Goal: Transaction & Acquisition: Purchase product/service

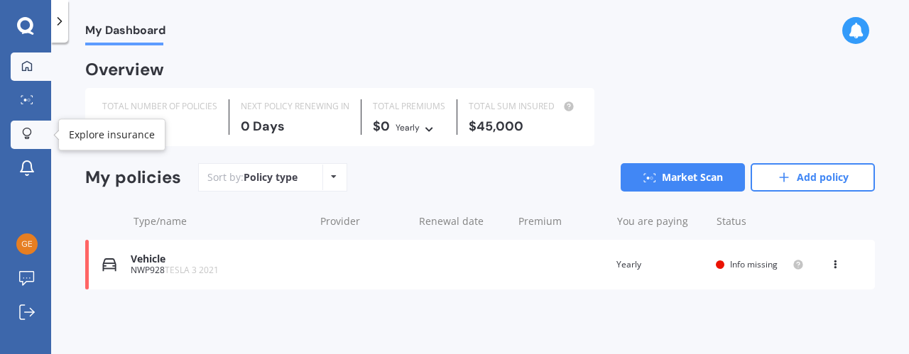
click at [19, 130] on div at bounding box center [26, 134] width 21 height 13
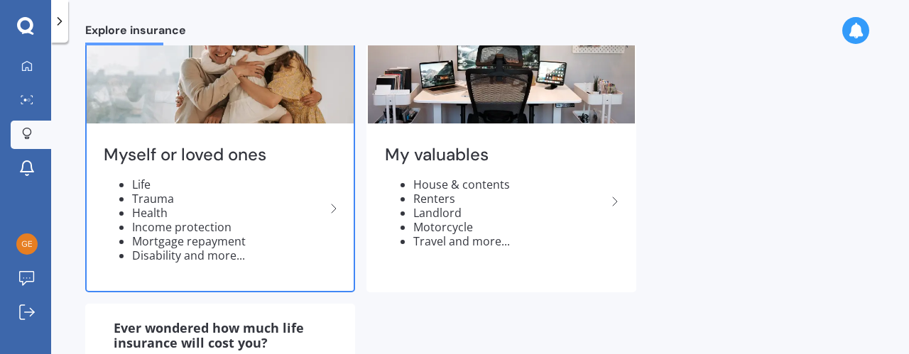
scroll to position [92, 0]
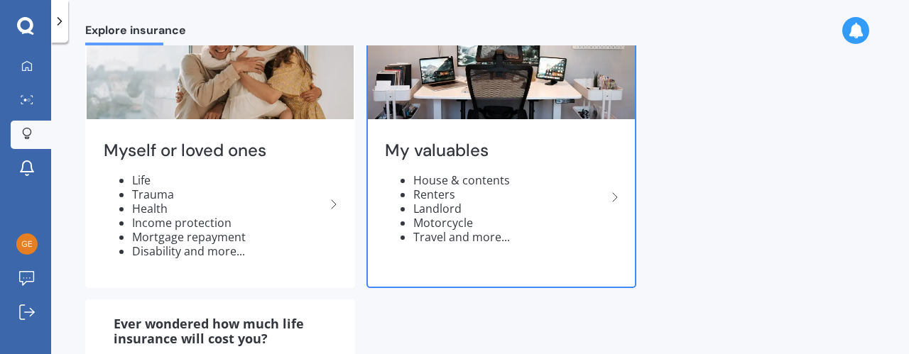
click at [469, 223] on li "Motorcycle" at bounding box center [509, 223] width 193 height 14
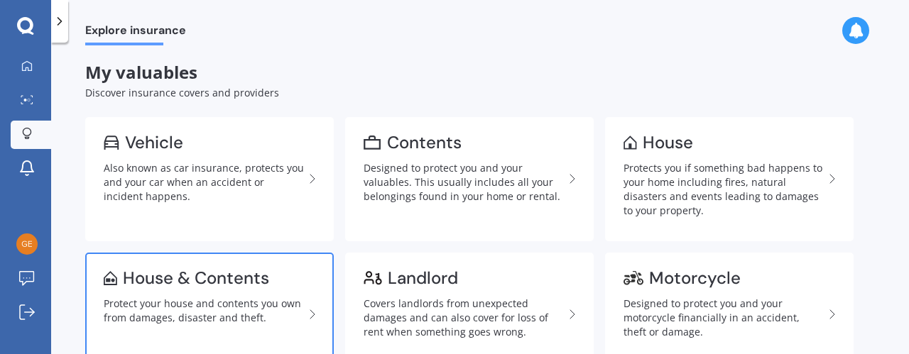
click at [177, 308] on div "Protect your house and contents you own from damages, disaster and theft." at bounding box center [204, 311] width 200 height 28
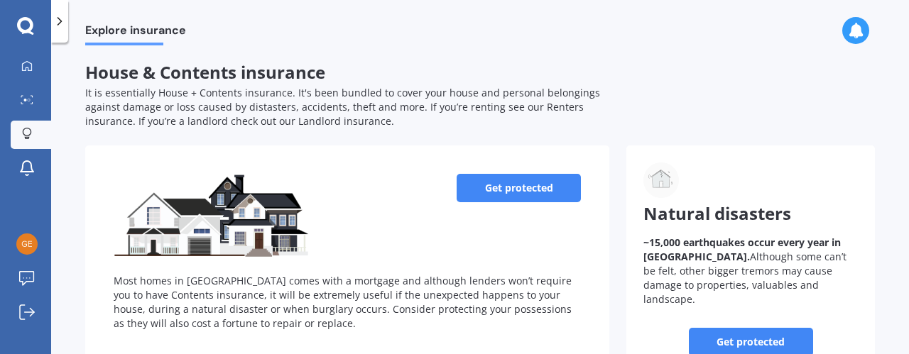
click at [507, 187] on link "Get protected" at bounding box center [519, 188] width 124 height 28
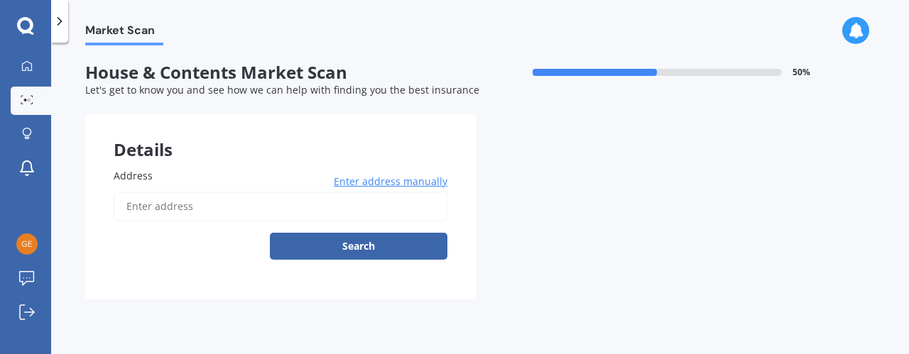
click at [298, 208] on input "Address" at bounding box center [281, 207] width 334 height 30
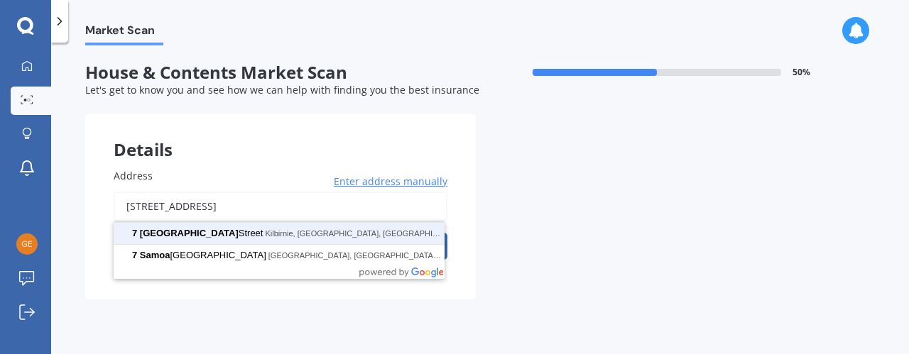
click at [270, 233] on button "Search" at bounding box center [359, 246] width 178 height 27
type input "[STREET_ADDRESS]"
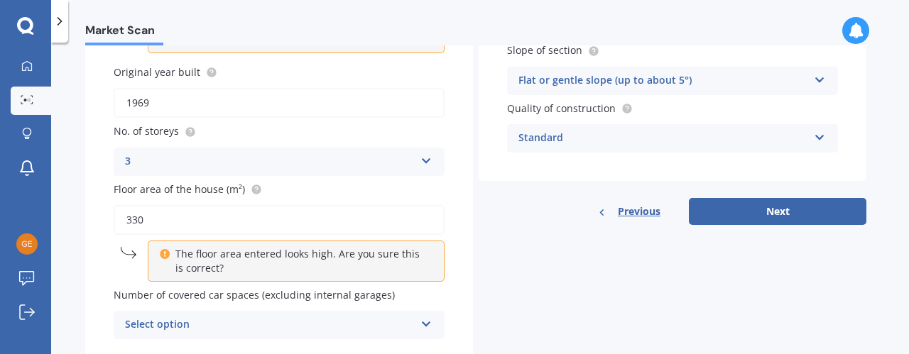
scroll to position [219, 0]
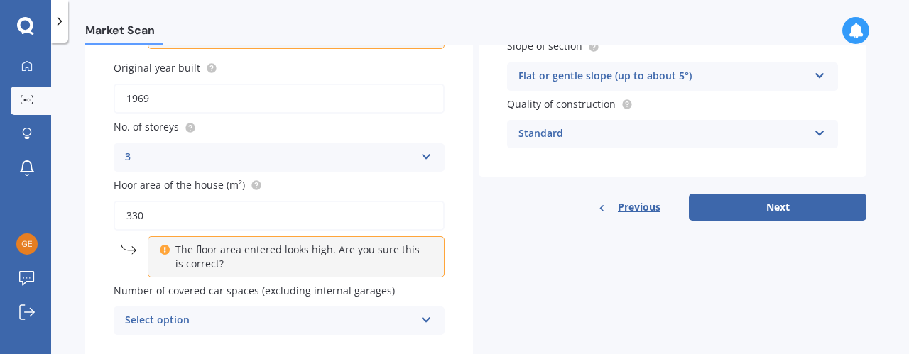
click at [380, 266] on p "The floor area entered looks high. Are you sure this is correct?" at bounding box center [300, 257] width 251 height 28
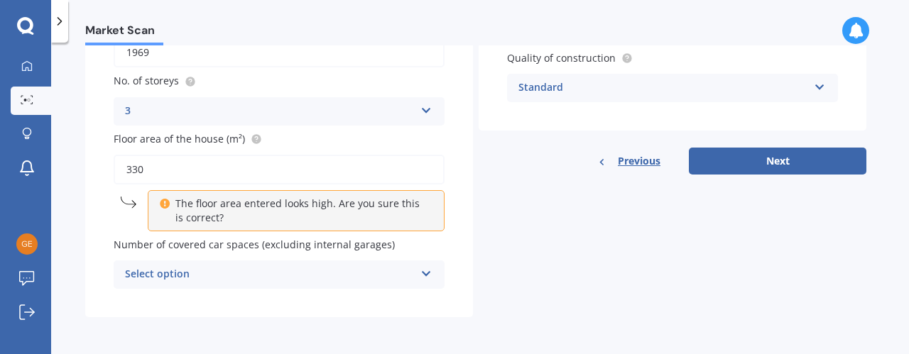
click at [281, 278] on div "Select option" at bounding box center [270, 274] width 290 height 17
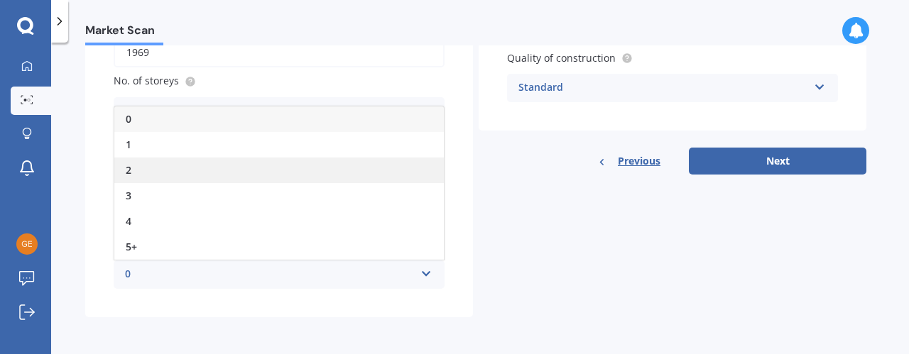
click at [145, 164] on div "2" at bounding box center [279, 171] width 330 height 26
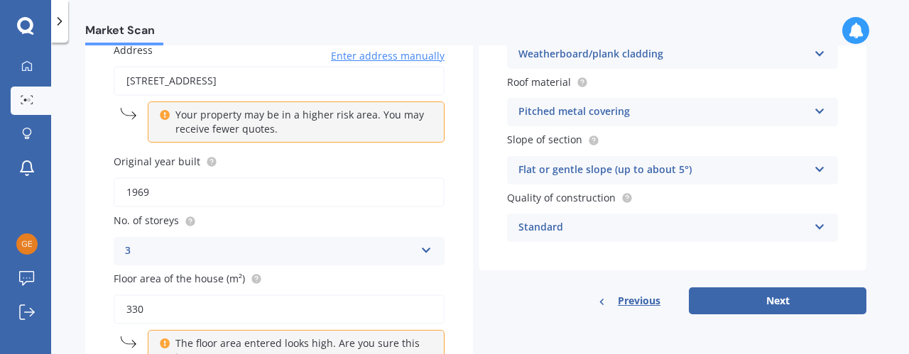
scroll to position [124, 0]
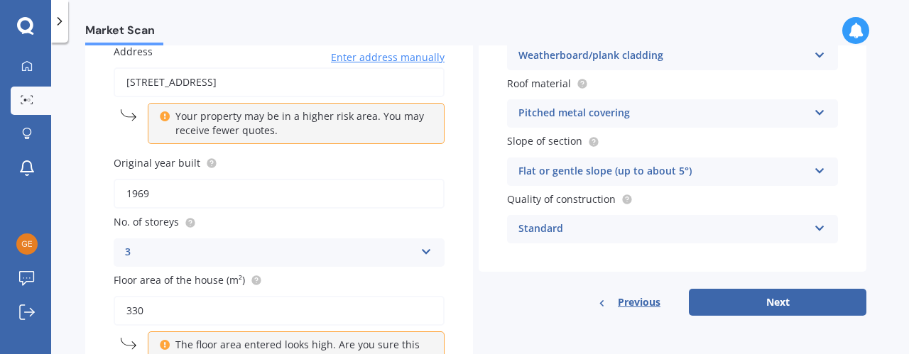
click at [815, 141] on label "Slope of section" at bounding box center [669, 141] width 325 height 15
click at [817, 170] on icon at bounding box center [820, 168] width 12 height 10
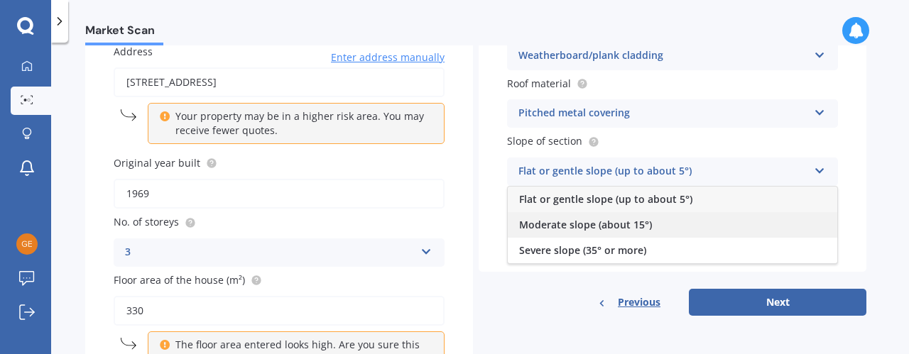
click at [713, 218] on div "Moderate slope (about 15°)" at bounding box center [673, 225] width 330 height 26
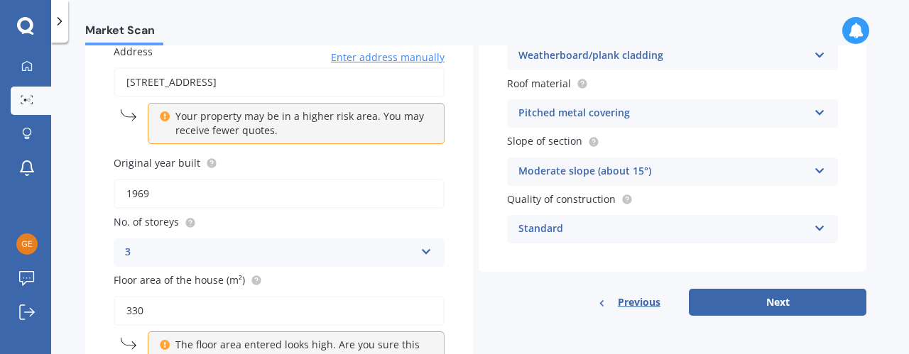
click at [794, 224] on div "Standard" at bounding box center [663, 229] width 290 height 17
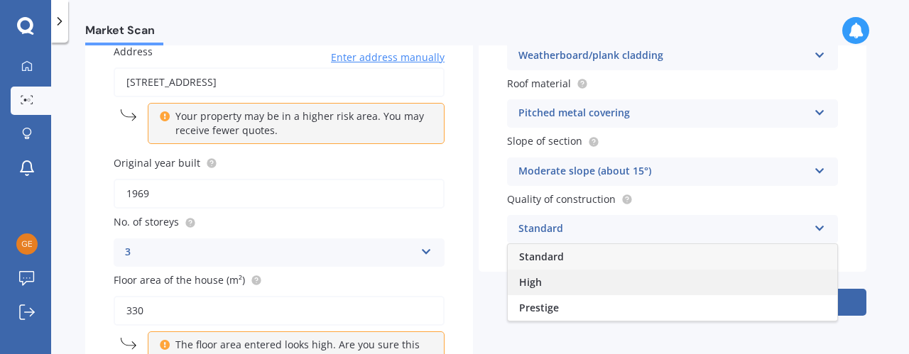
click at [758, 289] on div "High" at bounding box center [673, 283] width 330 height 26
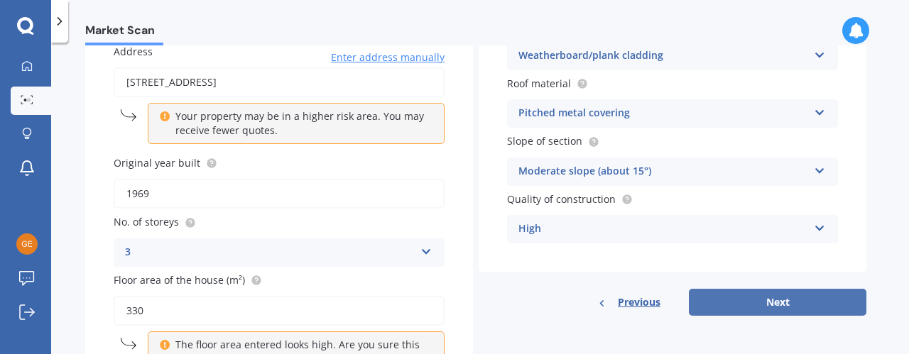
click at [771, 305] on button "Next" at bounding box center [778, 302] width 178 height 27
select select "23"
select select "03"
select select "1971"
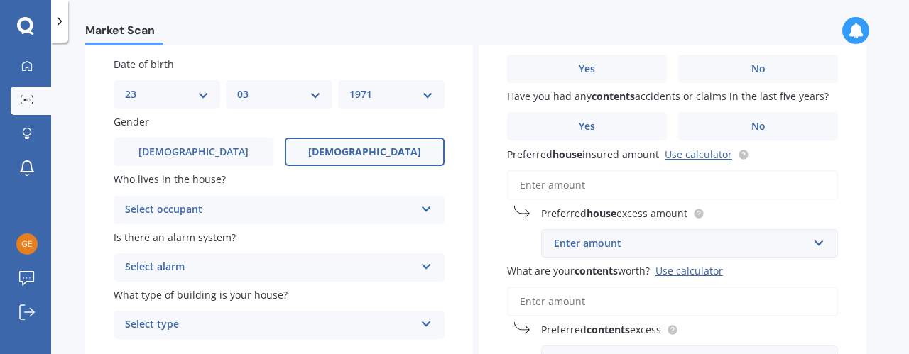
scroll to position [112, 0]
click at [392, 212] on div "Select occupant" at bounding box center [270, 209] width 290 height 17
click at [320, 246] on div "Owner" at bounding box center [279, 237] width 330 height 26
click at [320, 246] on div "Is there an alarm system? Select alarm Yes, monitored Yes, not monitored No" at bounding box center [279, 255] width 331 height 52
click at [322, 265] on div "Select alarm" at bounding box center [270, 267] width 290 height 17
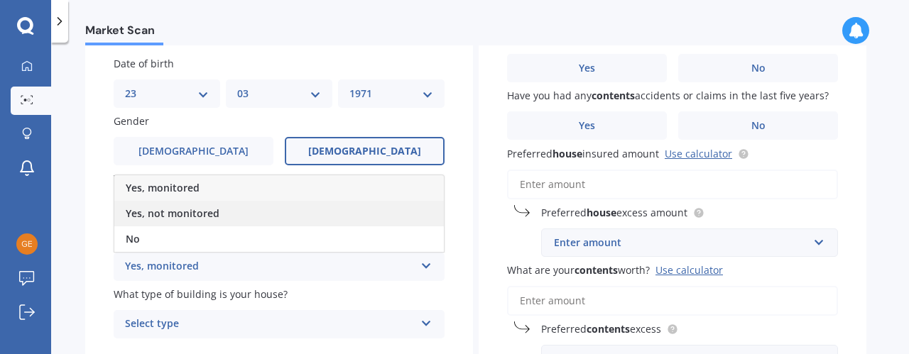
click at [276, 214] on div "Yes, not monitored" at bounding box center [279, 214] width 330 height 26
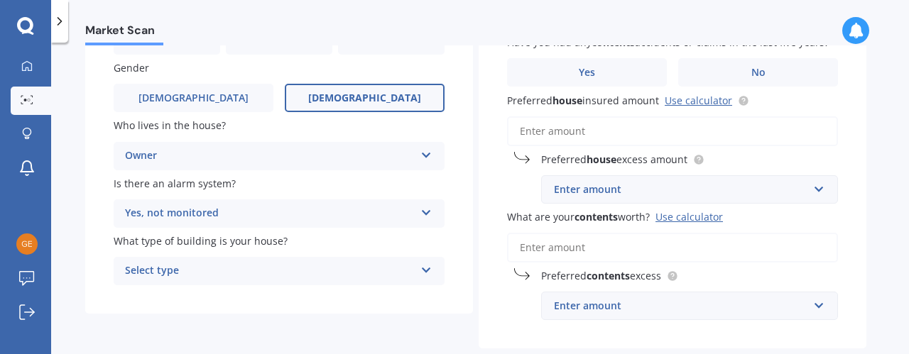
scroll to position [167, 0]
click at [276, 244] on span "What type of building is your house?" at bounding box center [201, 239] width 174 height 13
click at [277, 263] on div "Select type" at bounding box center [270, 269] width 290 height 17
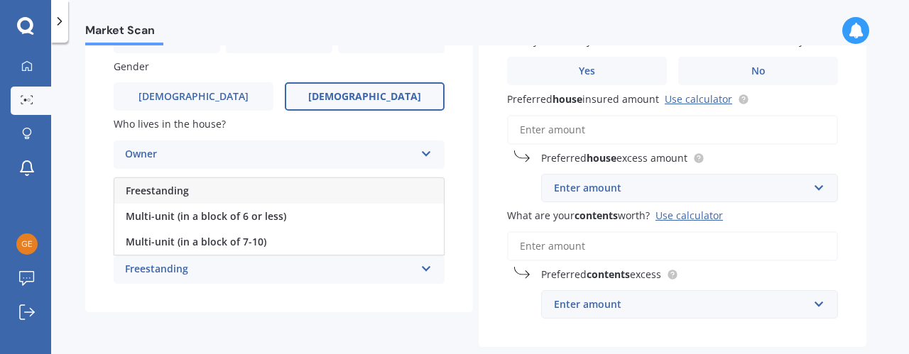
click at [232, 185] on div "Freestanding" at bounding box center [279, 191] width 330 height 26
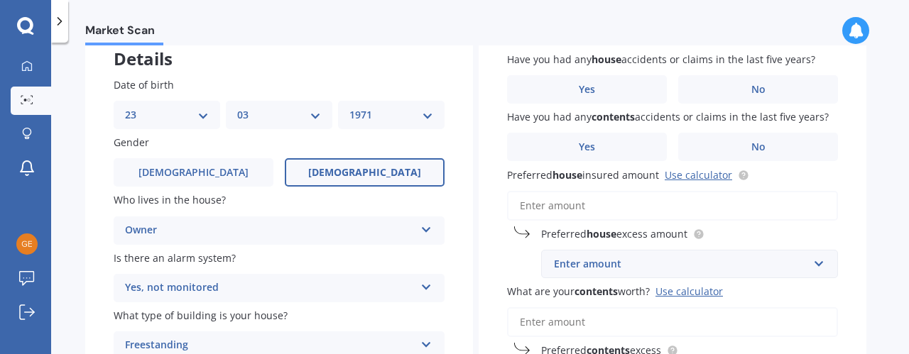
scroll to position [0, 0]
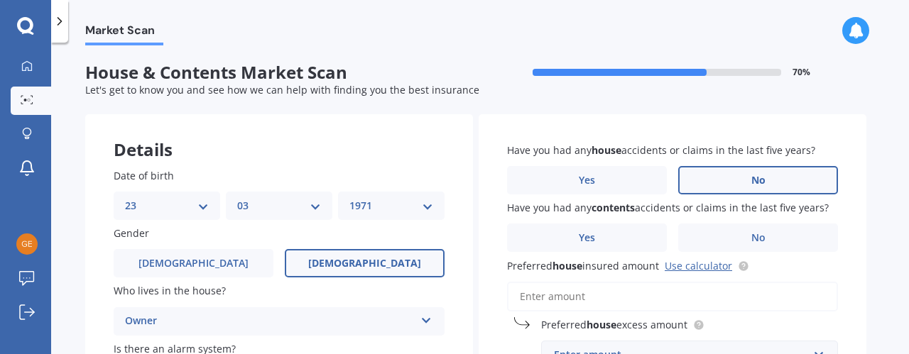
click at [768, 183] on label "No" at bounding box center [758, 180] width 160 height 28
click at [0, 0] on input "No" at bounding box center [0, 0] width 0 height 0
click at [768, 183] on label "No" at bounding box center [758, 180] width 160 height 28
click at [0, 0] on input "No" at bounding box center [0, 0] width 0 height 0
click at [776, 241] on label "No" at bounding box center [758, 238] width 160 height 28
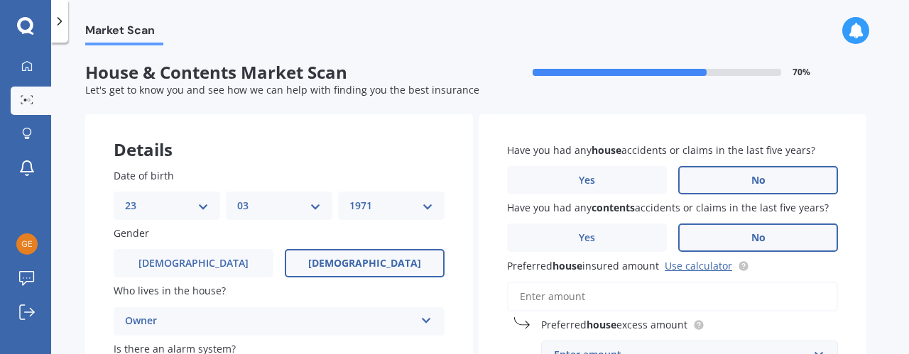
click at [0, 0] on input "No" at bounding box center [0, 0] width 0 height 0
click at [776, 241] on label "No" at bounding box center [758, 238] width 160 height 28
click at [0, 0] on input "No" at bounding box center [0, 0] width 0 height 0
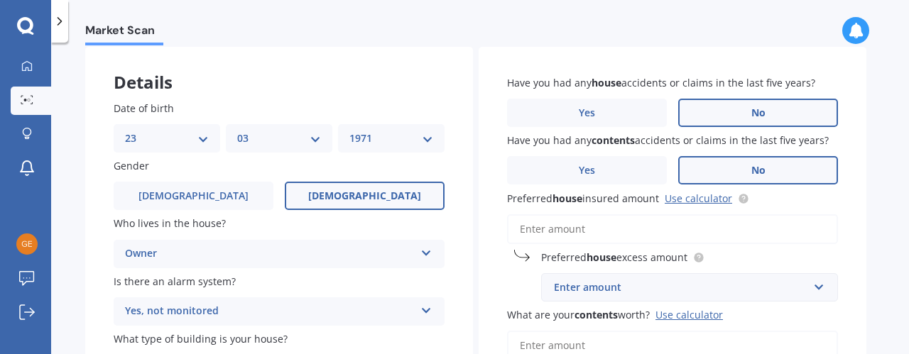
scroll to position [68, 0]
click at [683, 197] on link "Use calculator" at bounding box center [698, 197] width 67 height 13
click at [453, 195] on div "Date of birth DD 01 02 03 04 05 06 07 08 09 10 11 12 13 14 15 16 17 18 19 20 21…" at bounding box center [279, 241] width 388 height 339
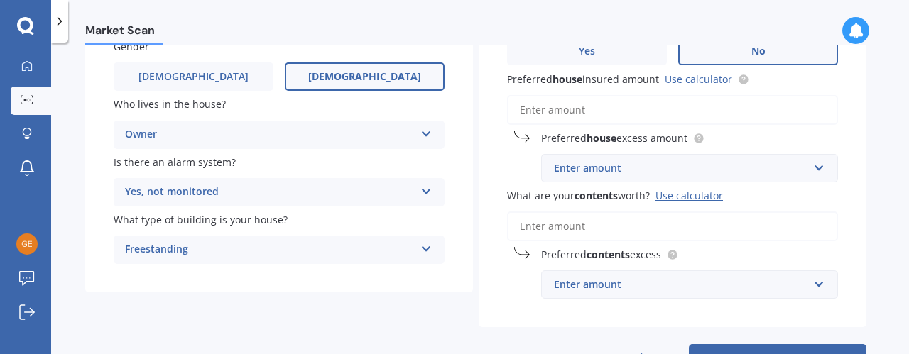
scroll to position [187, 0]
click at [594, 172] on div "Enter amount" at bounding box center [681, 168] width 254 height 16
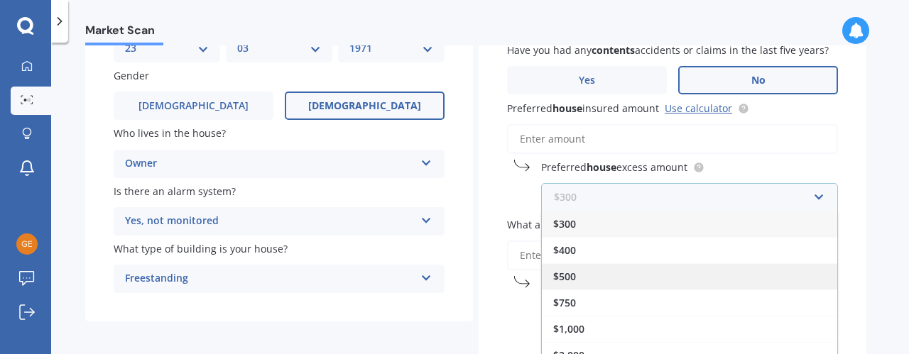
scroll to position [155, 0]
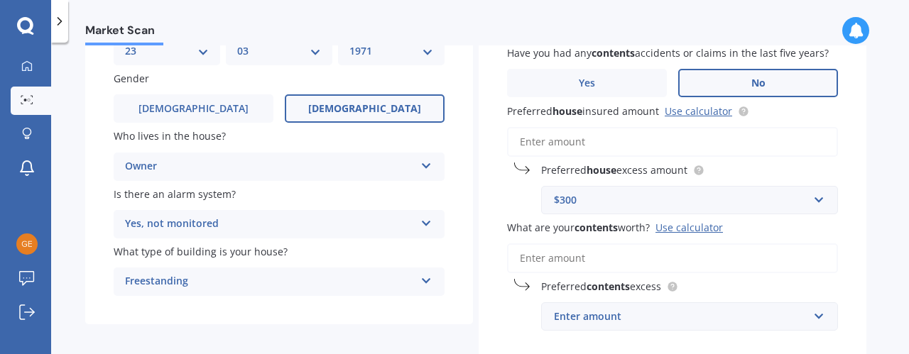
click at [642, 166] on span "Preferred house excess amount" at bounding box center [614, 169] width 146 height 13
click at [643, 198] on div "$300" at bounding box center [681, 200] width 254 height 16
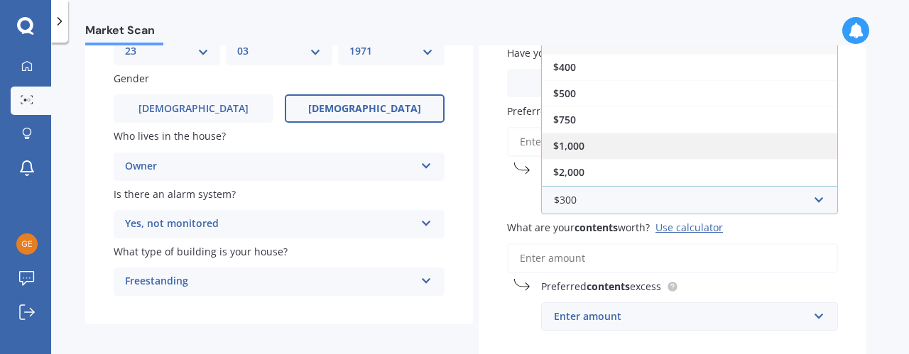
click at [600, 143] on div "$1,000" at bounding box center [689, 146] width 295 height 26
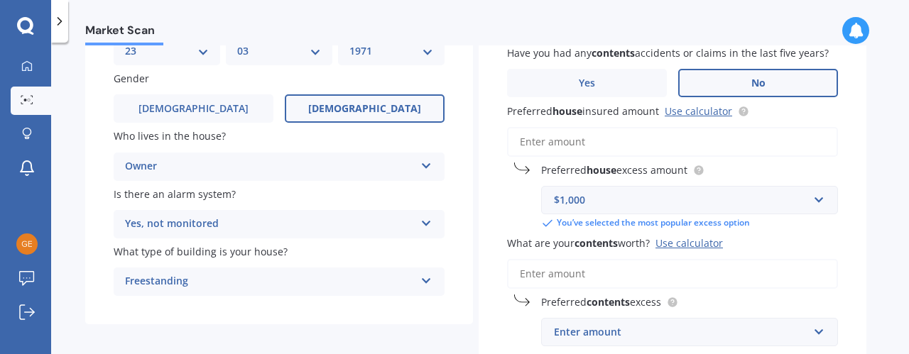
click at [625, 146] on input "Preferred house insured amount Use calculator" at bounding box center [672, 142] width 331 height 30
type input "$3"
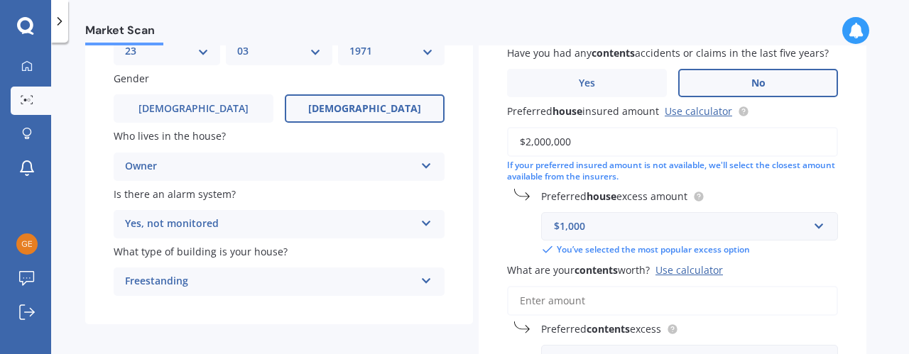
type input "$2,000,000"
click at [758, 191] on label "Preferred house excess amount" at bounding box center [686, 196] width 291 height 15
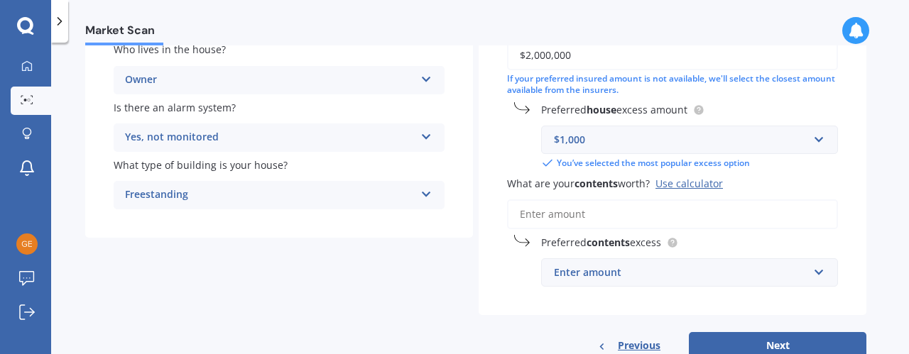
scroll to position [242, 0]
click at [756, 130] on input "text" at bounding box center [685, 139] width 284 height 27
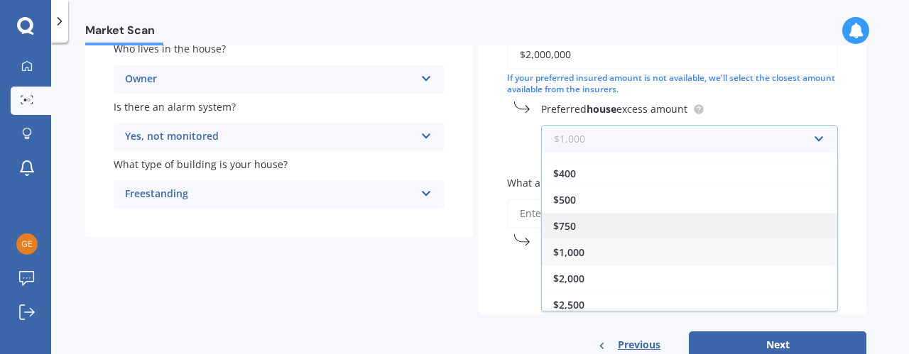
scroll to position [23, 0]
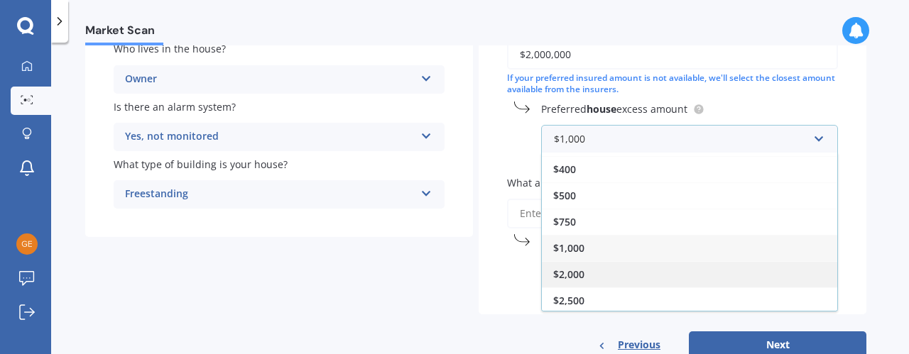
click at [629, 271] on div "$2,000" at bounding box center [689, 274] width 295 height 26
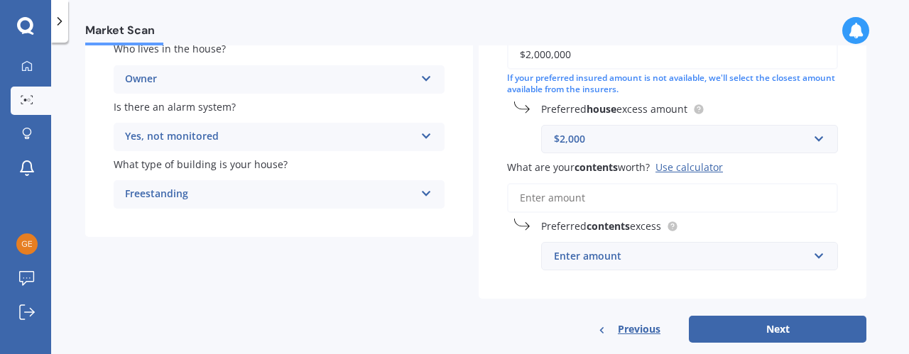
click at [567, 259] on div "Enter amount" at bounding box center [681, 257] width 254 height 16
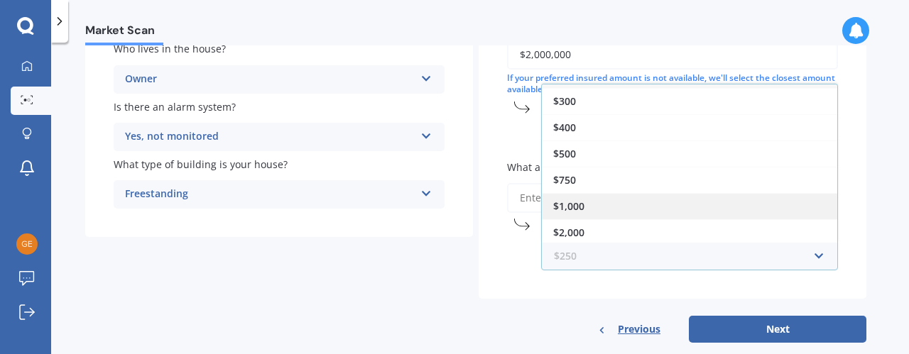
scroll to position [268, 0]
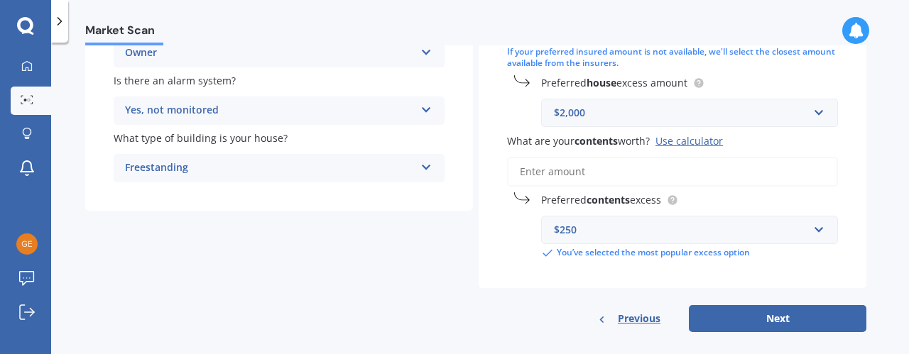
click at [494, 255] on div "Have you had any house accidents or claims in the last five years? Yes No Have …" at bounding box center [673, 67] width 388 height 442
click at [536, 183] on input "What are your contents worth? Use calculator" at bounding box center [672, 172] width 331 height 30
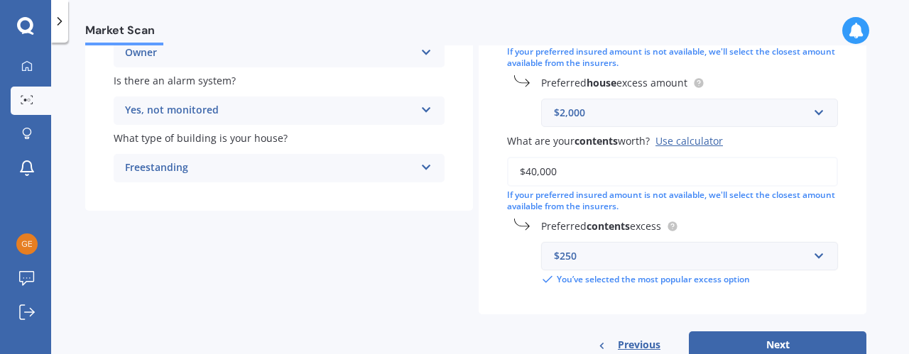
type input "$40,000"
click at [592, 258] on div "$250" at bounding box center [681, 257] width 254 height 16
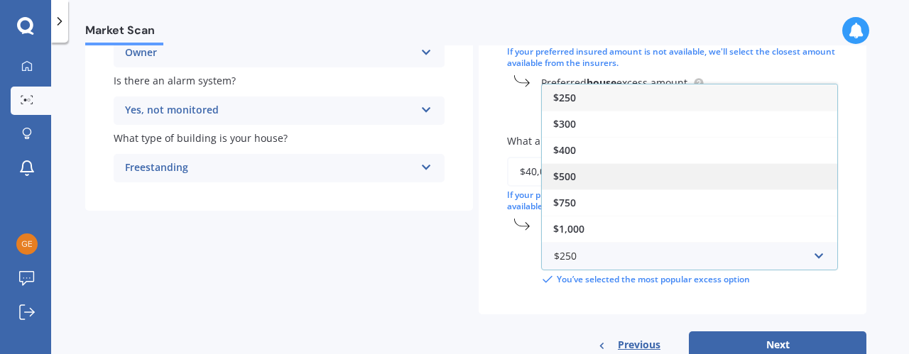
click at [568, 178] on span "$500" at bounding box center [564, 176] width 23 height 13
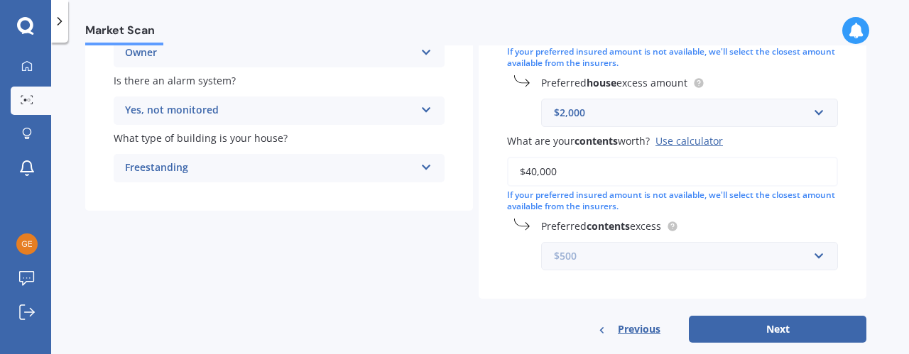
scroll to position [295, 0]
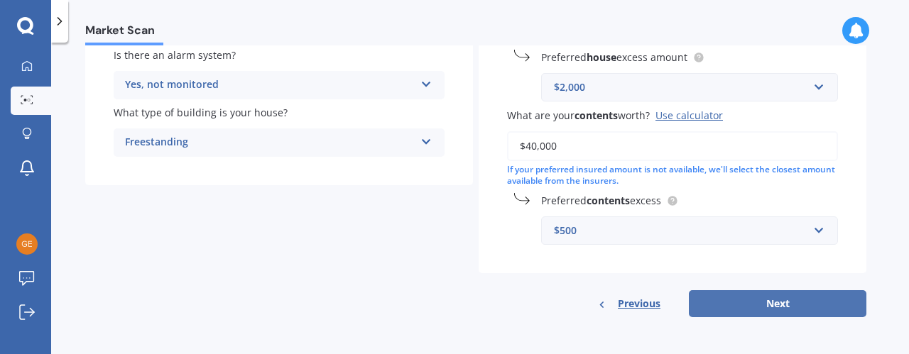
click at [760, 302] on button "Next" at bounding box center [778, 303] width 178 height 27
select select "23"
select select "03"
select select "1971"
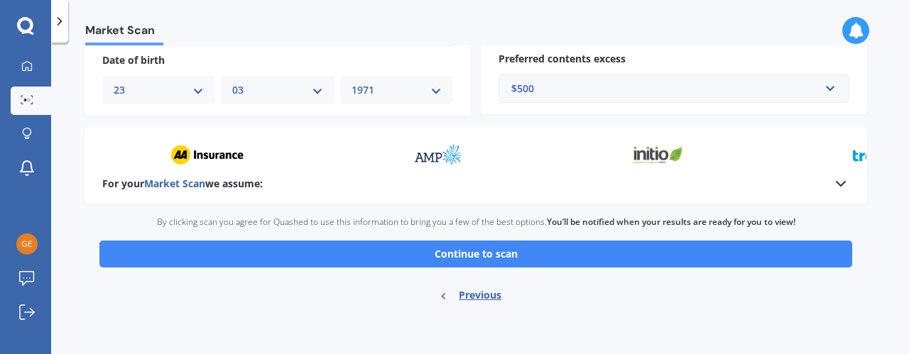
scroll to position [599, 0]
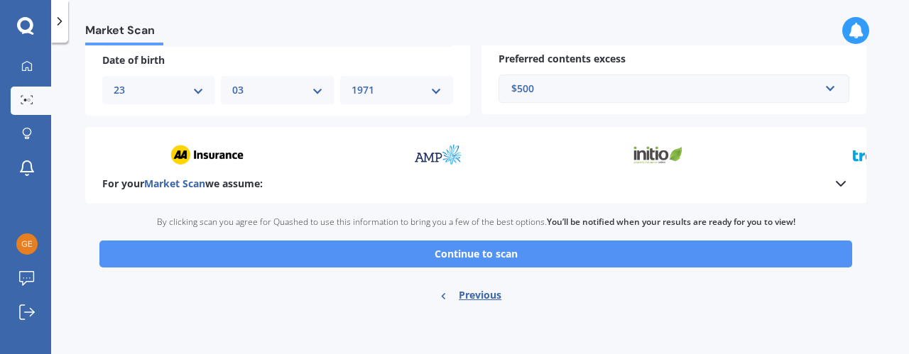
click at [540, 251] on button "Continue to scan" at bounding box center [475, 254] width 753 height 27
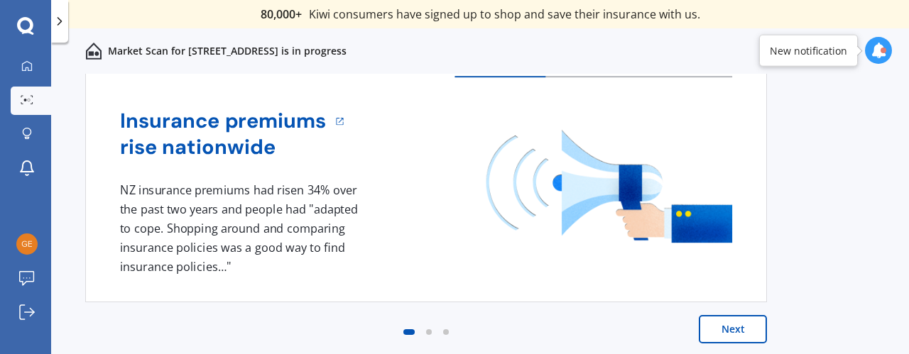
scroll to position [104, 0]
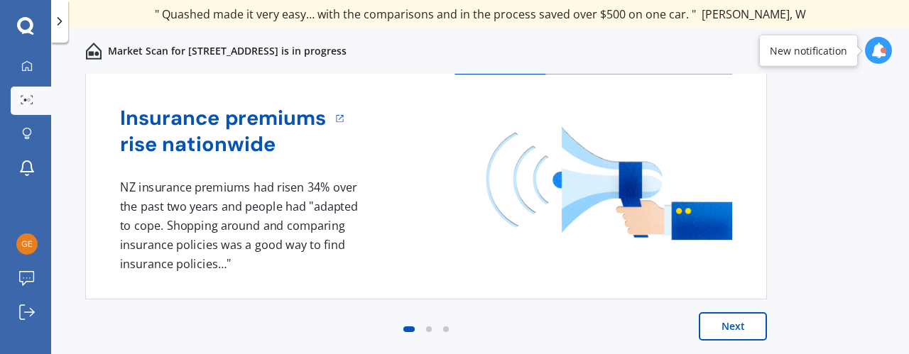
click at [718, 325] on button "Next" at bounding box center [733, 326] width 68 height 28
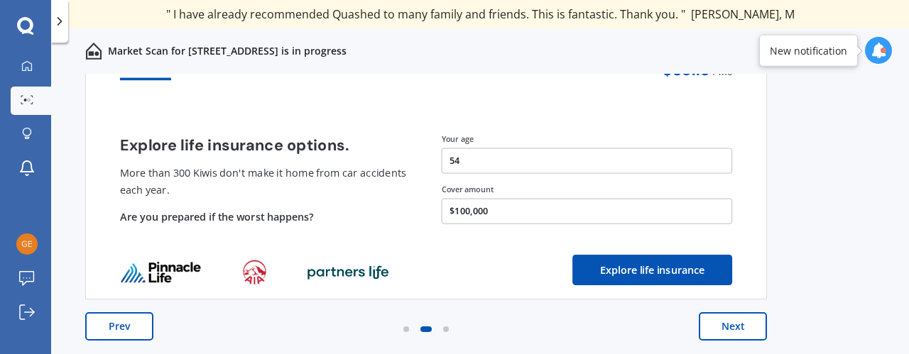
click at [718, 325] on button "Next" at bounding box center [733, 326] width 68 height 28
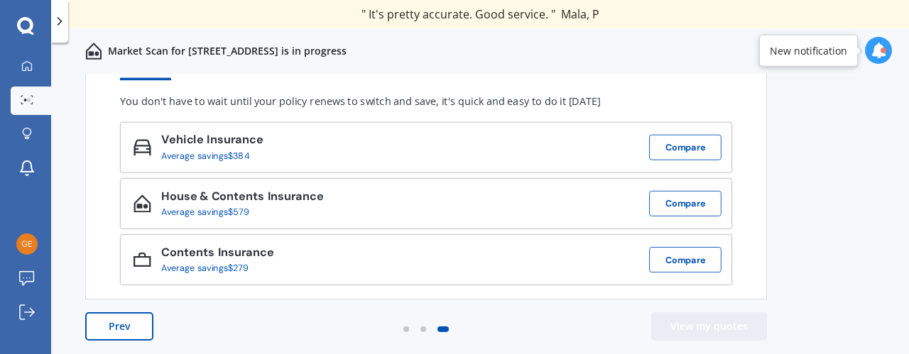
click at [686, 327] on button "View my quotes" at bounding box center [709, 326] width 116 height 28
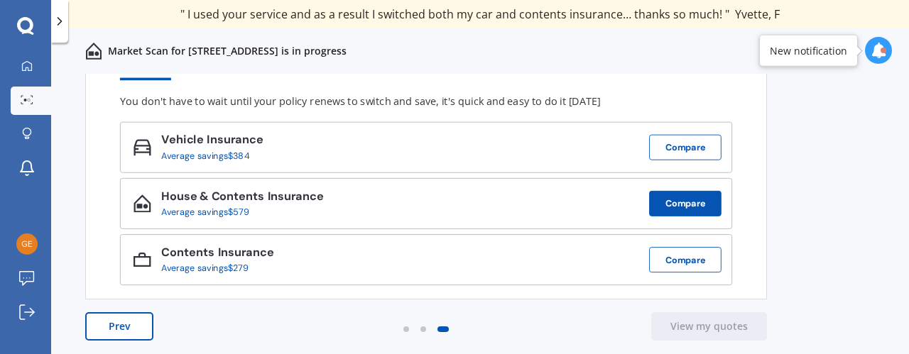
click at [700, 208] on button "Compare" at bounding box center [685, 204] width 72 height 26
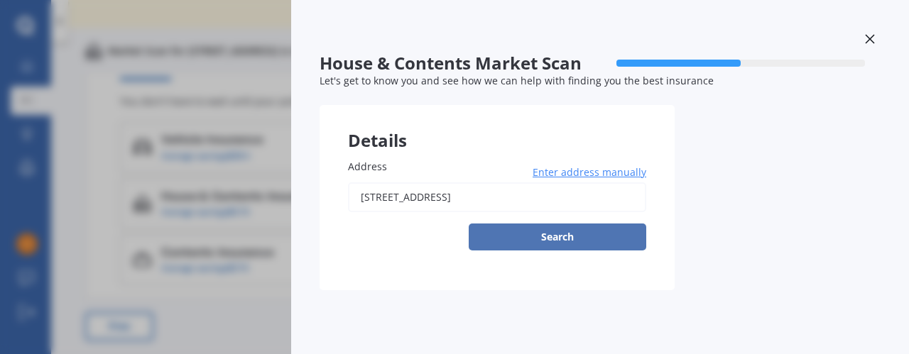
click at [555, 245] on button "Search" at bounding box center [558, 237] width 178 height 27
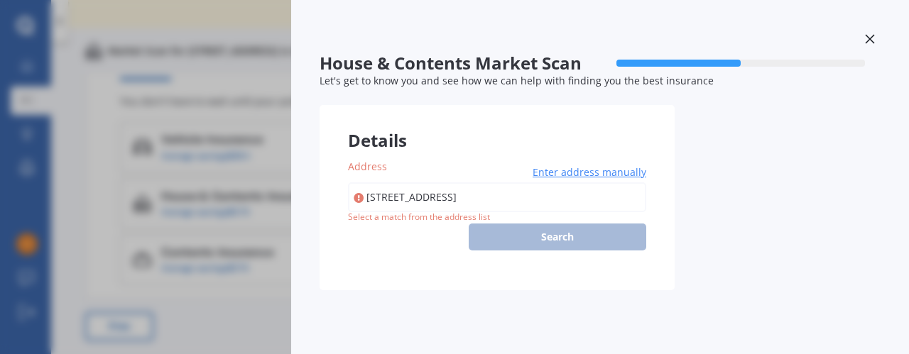
type input "[STREET_ADDRESS]"
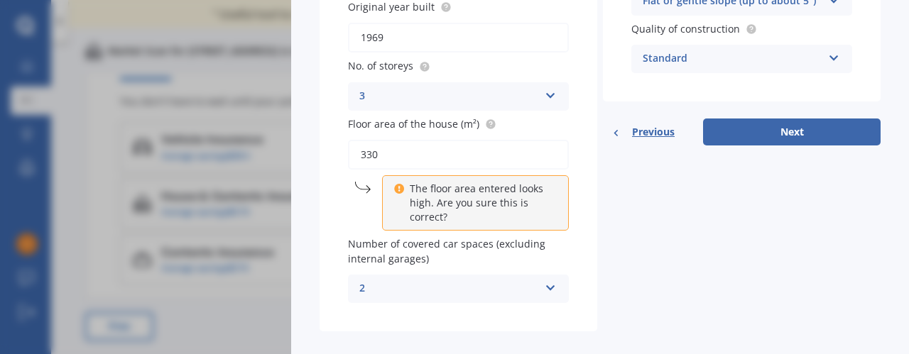
scroll to position [303, 0]
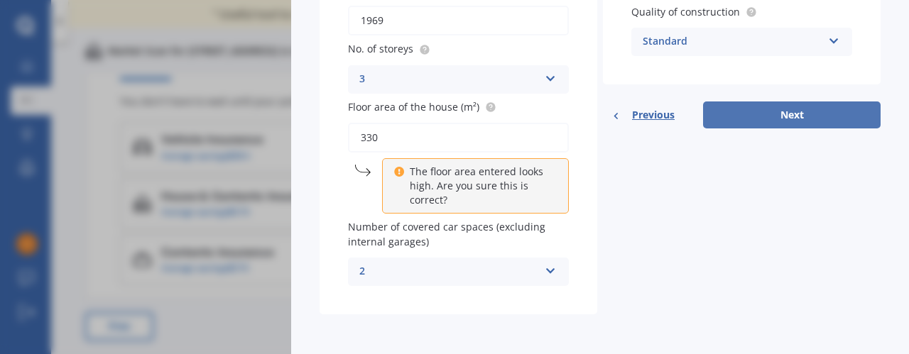
click at [774, 112] on button "Next" at bounding box center [792, 115] width 178 height 27
select select "23"
select select "03"
select select "1971"
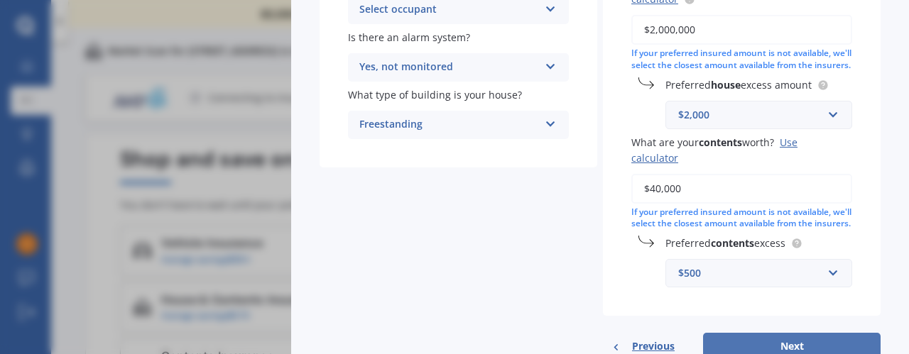
scroll to position [374, 0]
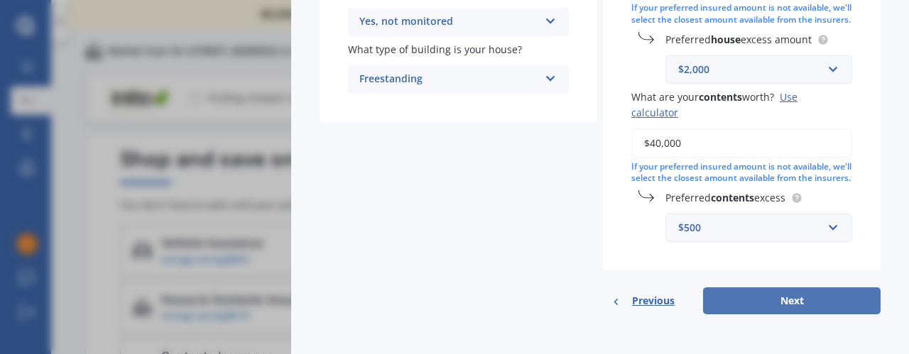
click at [781, 298] on button "Next" at bounding box center [792, 301] width 178 height 27
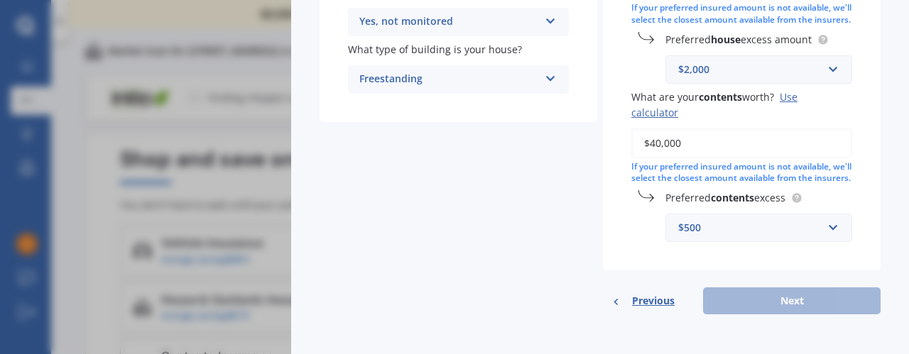
scroll to position [274, 0]
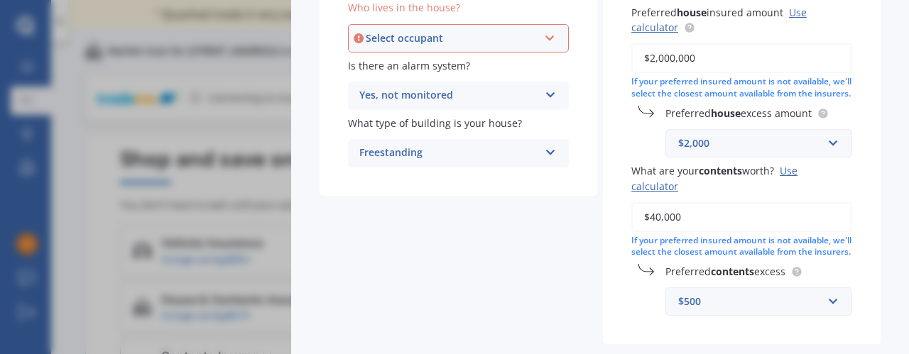
click at [470, 38] on div "Select occupant" at bounding box center [452, 39] width 173 height 16
click at [464, 61] on div "Owner" at bounding box center [458, 66] width 218 height 26
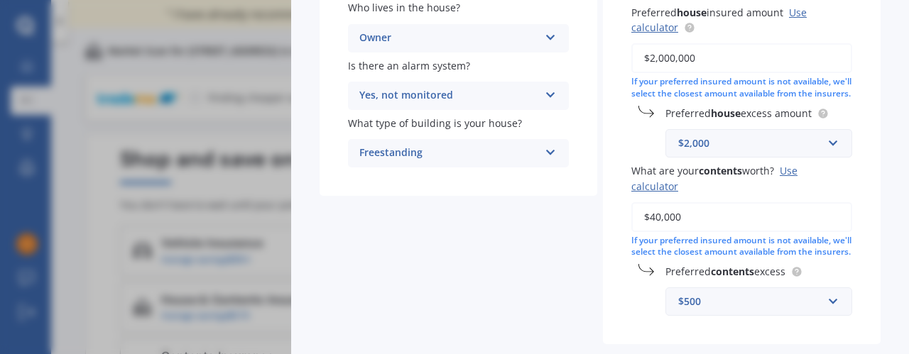
scroll to position [374, 0]
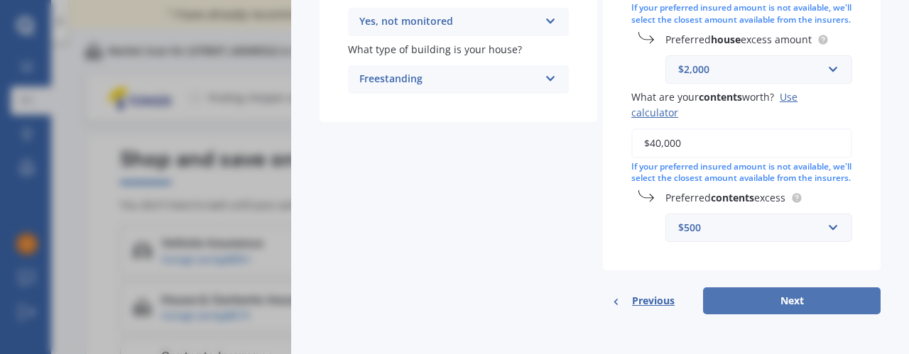
click at [746, 296] on button "Next" at bounding box center [792, 301] width 178 height 27
select select "23"
select select "03"
select select "1971"
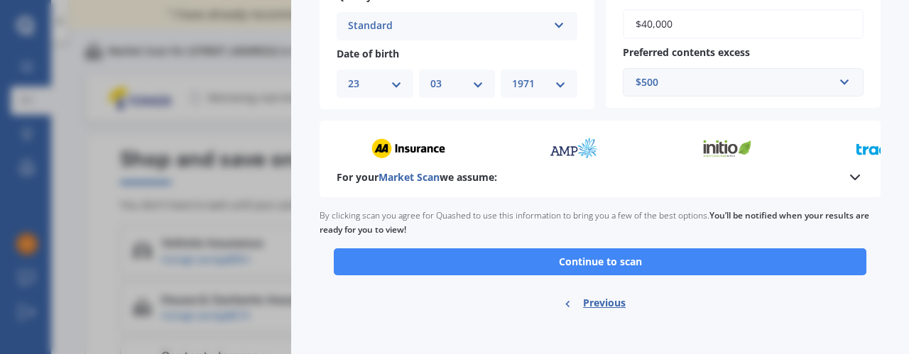
scroll to position [607, 0]
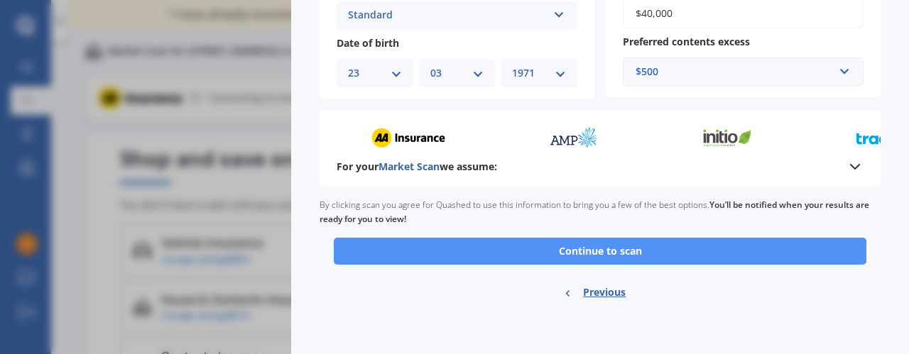
click at [655, 242] on button "Continue to scan" at bounding box center [600, 251] width 533 height 27
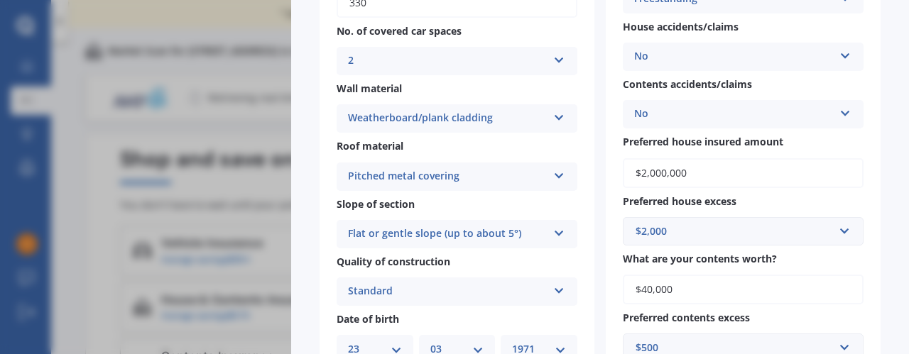
scroll to position [327, 0]
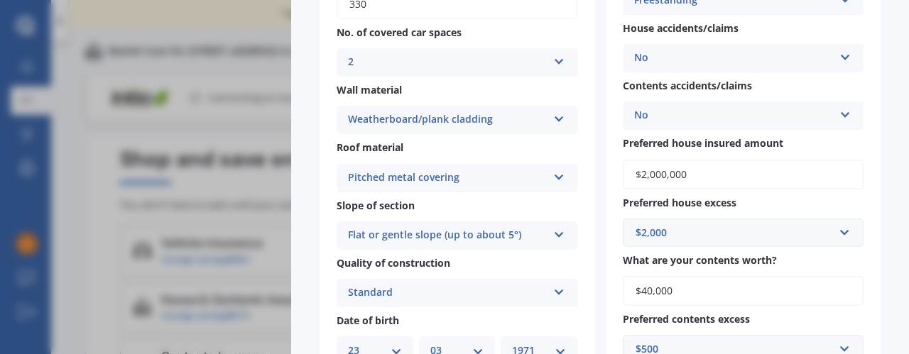
click at [119, 79] on div "House & Contents Market Scan 90 % Check your details and click continue to scan…" at bounding box center [454, 177] width 909 height 354
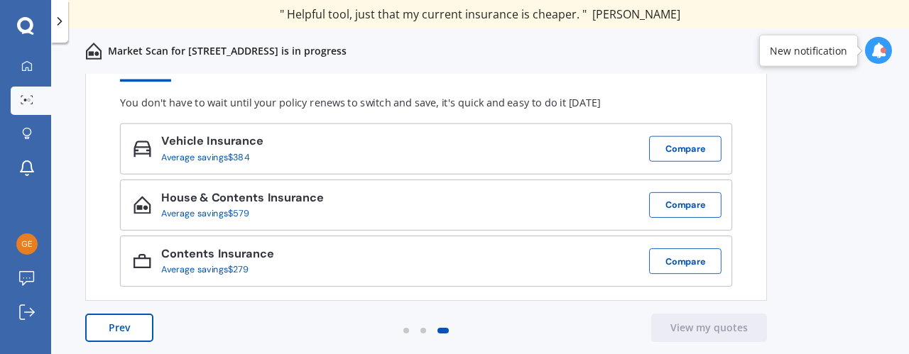
scroll to position [104, 0]
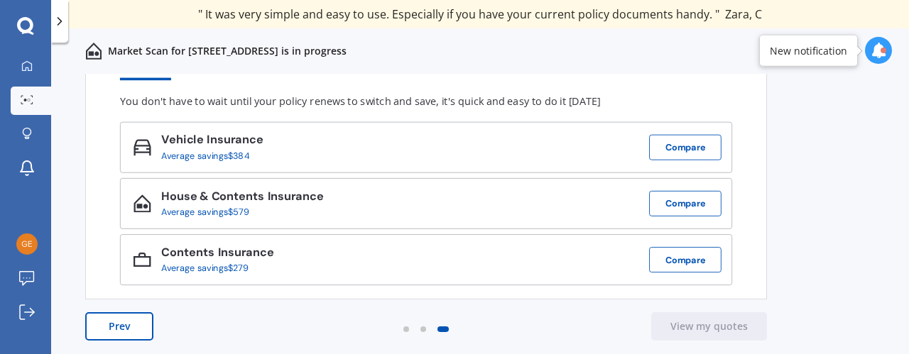
click at [881, 53] on icon at bounding box center [879, 51] width 16 height 16
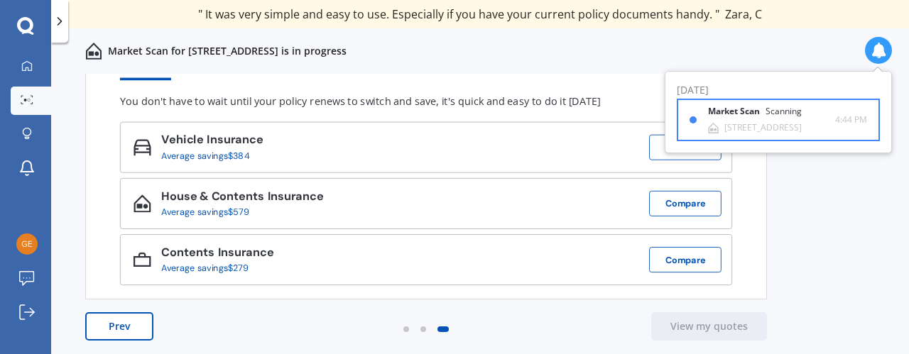
click at [754, 116] on b "Market Scan" at bounding box center [737, 112] width 58 height 10
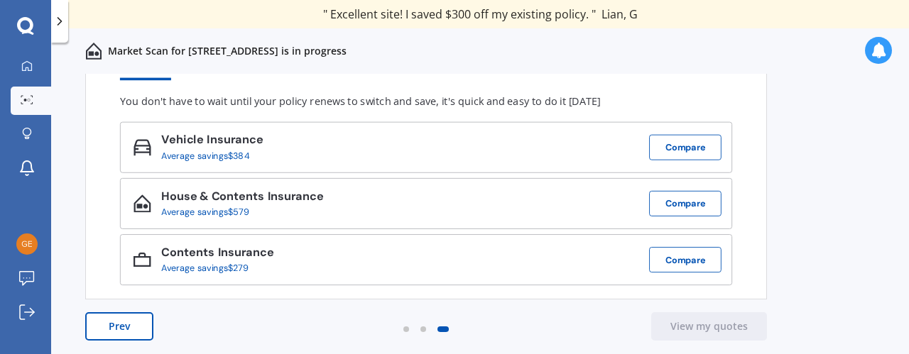
scroll to position [0, 0]
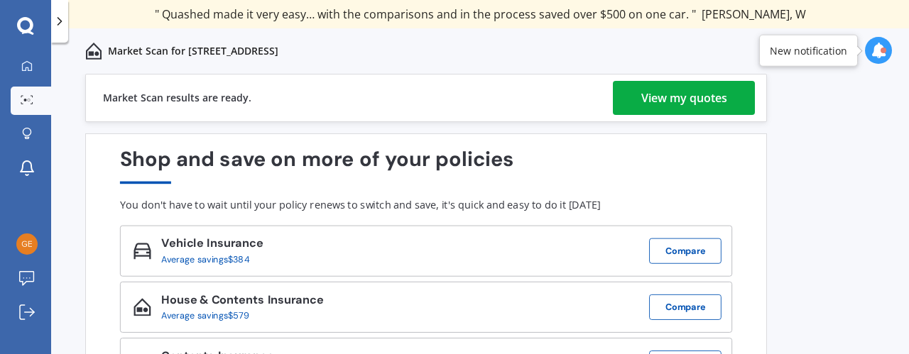
click at [649, 92] on div "View my quotes" at bounding box center [684, 98] width 86 height 34
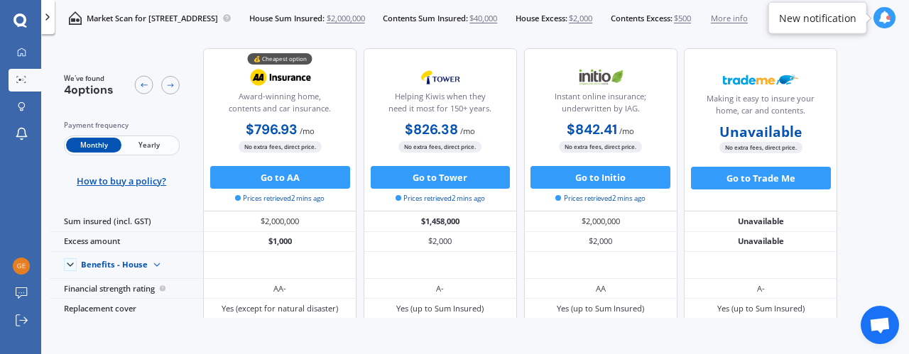
click at [543, 146] on div "No extra fees, direct price." at bounding box center [600, 146] width 153 height 11
click at [152, 143] on span "Yearly" at bounding box center [148, 145] width 55 height 15
